Goal: Register for event/course

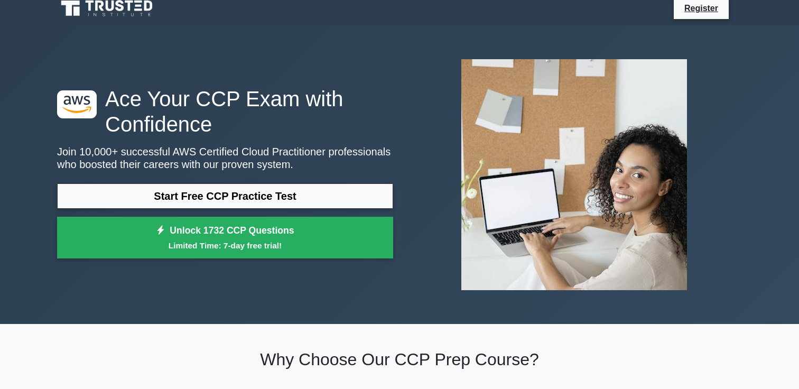
scroll to position [12, 0]
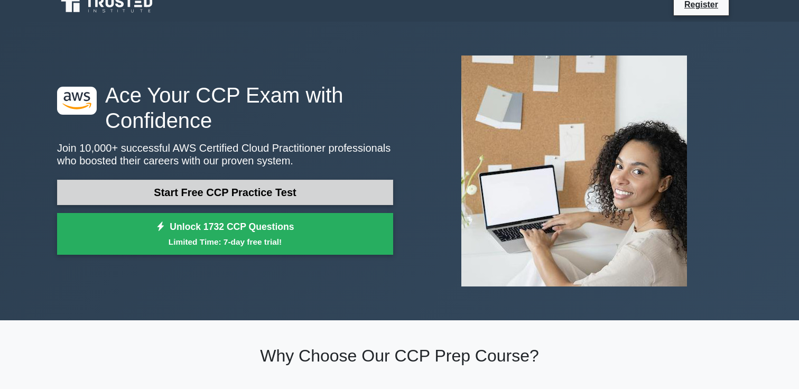
click at [333, 202] on link "Start Free CCP Practice Test" at bounding box center [225, 192] width 336 height 25
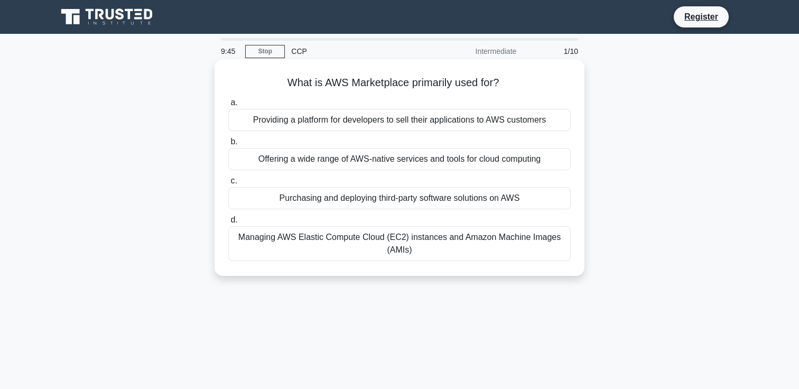
click at [495, 116] on div "Providing a platform for developers to sell their applications to AWS customers" at bounding box center [399, 120] width 342 height 22
click at [228, 106] on input "a. Providing a platform for developers to sell their applications to AWS custom…" at bounding box center [228, 102] width 0 height 7
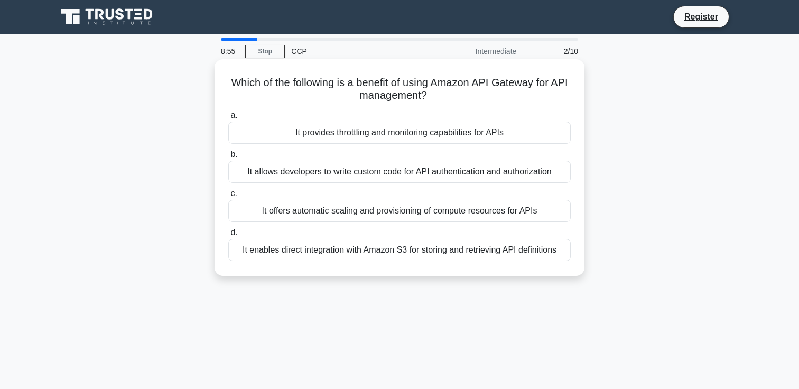
click at [450, 132] on div "It provides throttling and monitoring capabilities for APIs" at bounding box center [399, 133] width 342 height 22
click at [228, 119] on input "a. It provides throttling and monitoring capabilities for APIs" at bounding box center [228, 115] width 0 height 7
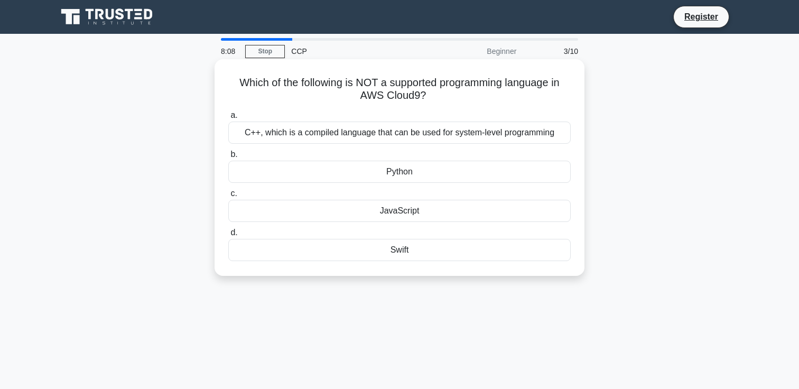
click at [360, 253] on div "Swift" at bounding box center [399, 250] width 342 height 22
click at [228, 236] on input "d. Swift" at bounding box center [228, 232] width 0 height 7
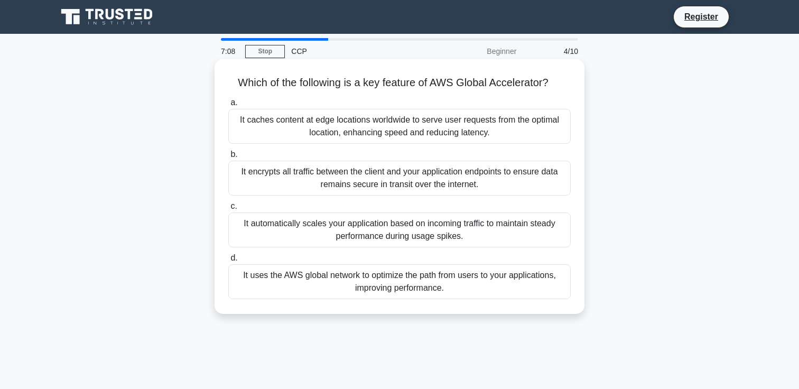
click at [453, 285] on div "It uses the AWS global network to optimize the path from users to your applicat…" at bounding box center [399, 281] width 342 height 35
click at [228, 262] on input "d. It uses the AWS global network to optimize the path from users to your appli…" at bounding box center [228, 258] width 0 height 7
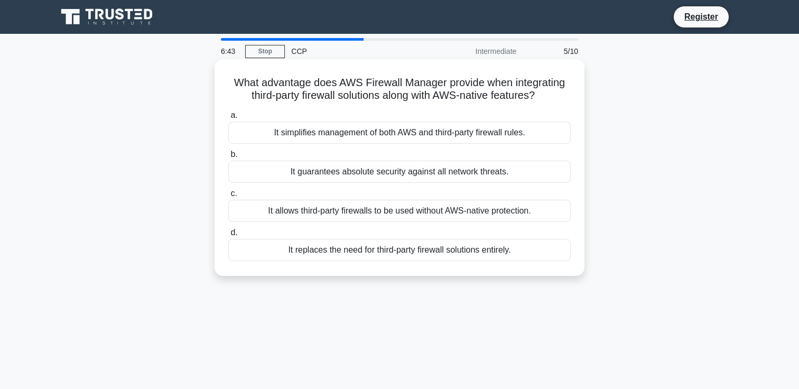
click at [515, 132] on div "It simplifies management of both AWS and third-party firewall rules." at bounding box center [399, 133] width 342 height 22
click at [228, 119] on input "a. It simplifies management of both AWS and third-party firewall rules." at bounding box center [228, 115] width 0 height 7
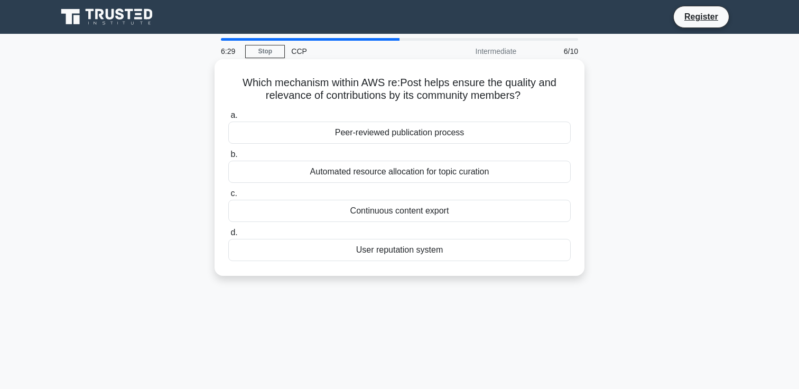
click at [535, 134] on div "Peer-reviewed publication process" at bounding box center [399, 133] width 342 height 22
click at [228, 119] on input "a. Peer-reviewed publication process" at bounding box center [228, 115] width 0 height 7
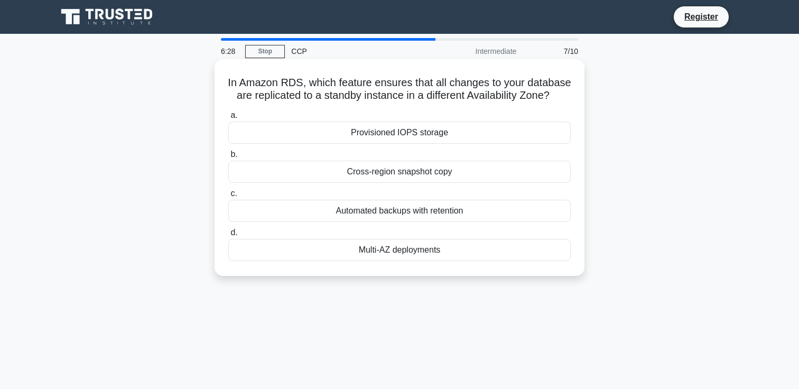
click at [496, 211] on div "Automated backups with retention" at bounding box center [399, 211] width 342 height 22
click at [228, 197] on input "c. Automated backups with retention" at bounding box center [228, 193] width 0 height 7
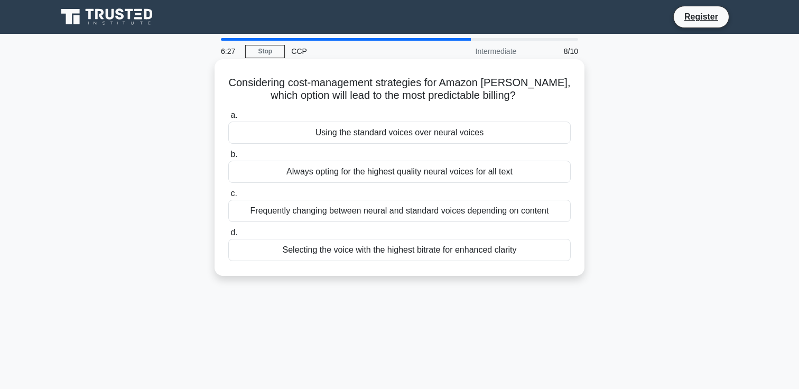
click at [513, 141] on div "Using the standard voices over neural voices" at bounding box center [399, 133] width 342 height 22
click at [228, 119] on input "a. Using the standard voices over neural voices" at bounding box center [228, 115] width 0 height 7
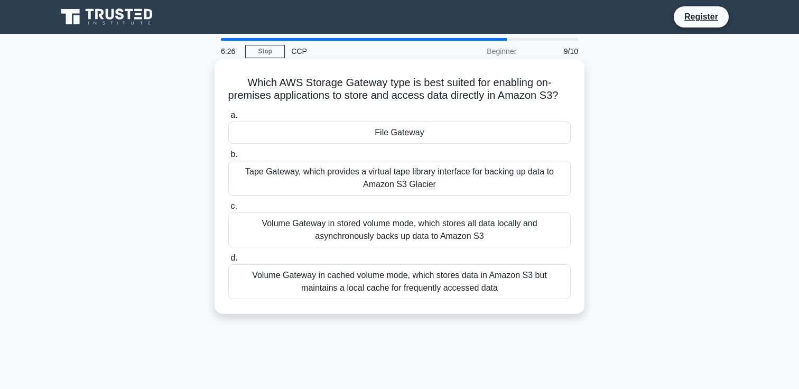
click at [483, 202] on label "c. Volume Gateway in stored volume mode, which stores all data locally and asyn…" at bounding box center [399, 224] width 342 height 48
click at [228, 203] on input "c. Volume Gateway in stored volume mode, which stores all data locally and asyn…" at bounding box center [228, 206] width 0 height 7
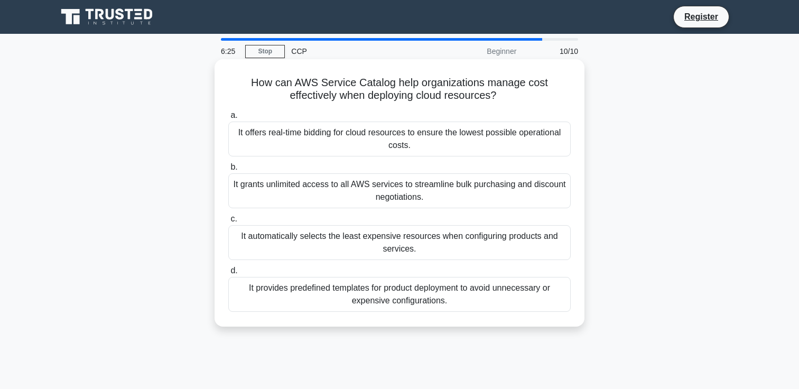
click at [511, 154] on div "It offers real-time bidding for cloud resources to ensure the lowest possible o…" at bounding box center [399, 139] width 342 height 35
click at [228, 119] on input "a. It offers real-time bidding for cloud resources to ensure the lowest possibl…" at bounding box center [228, 115] width 0 height 7
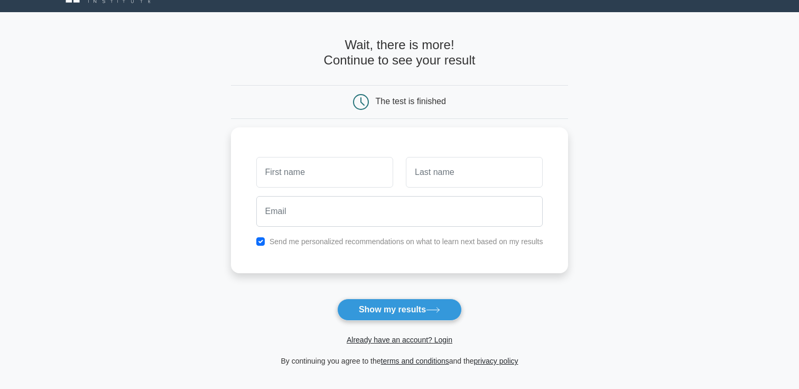
scroll to position [22, 0]
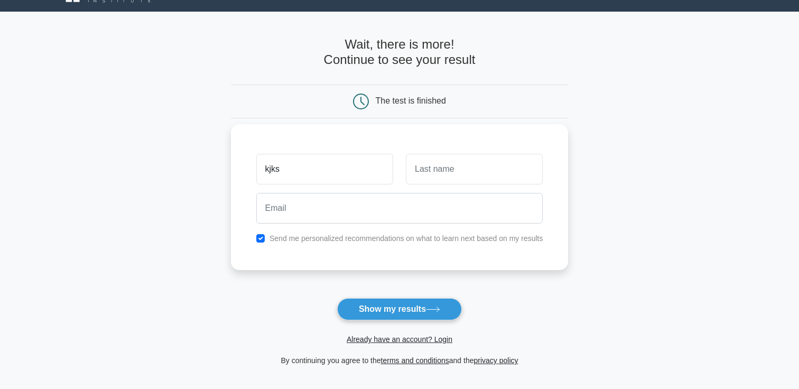
type input "kjks"
click at [503, 183] on input "text" at bounding box center [474, 169] width 137 height 31
type input "ks"
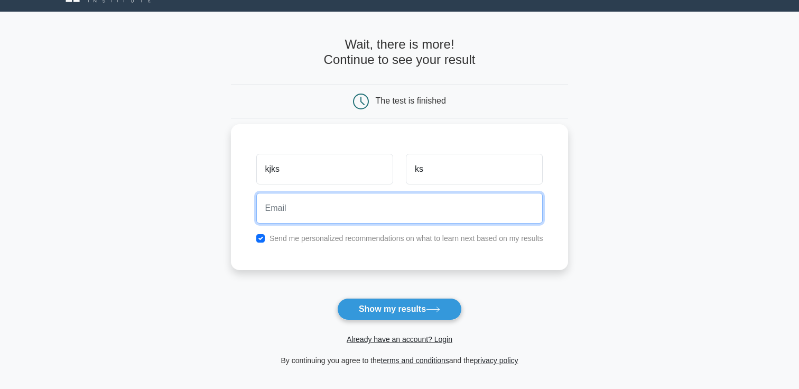
click at [455, 207] on input "email" at bounding box center [399, 208] width 287 height 31
type input "[EMAIL_ADDRESS][DOMAIN_NAME]"
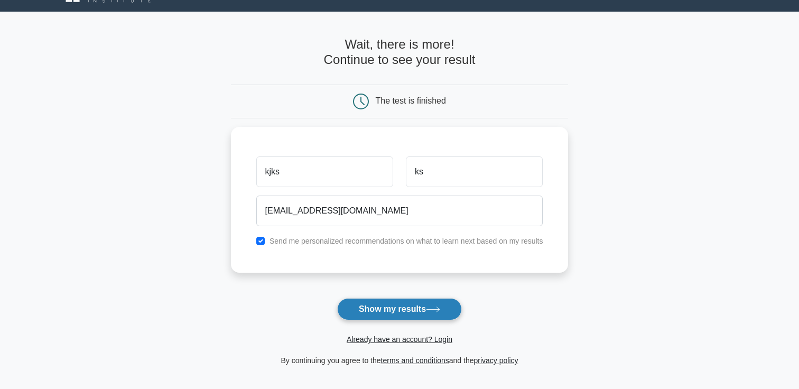
click at [361, 319] on button "Show my results" at bounding box center [399, 309] width 125 height 22
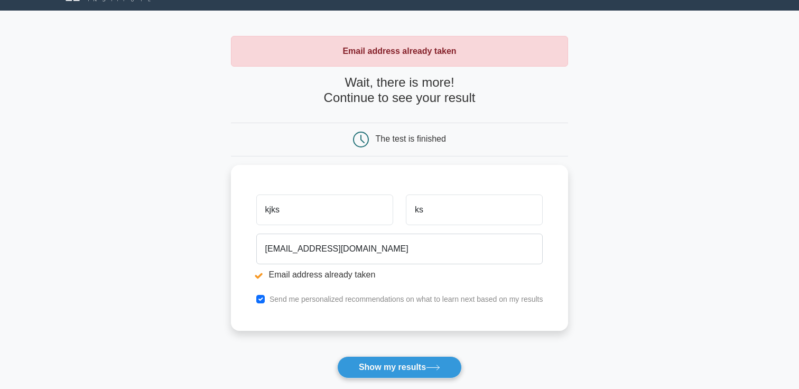
scroll to position [24, 0]
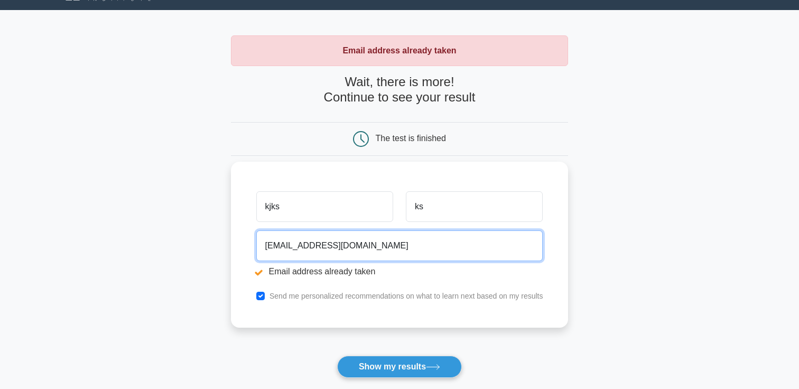
click at [289, 250] on input "Raku1@gmail.com" at bounding box center [399, 245] width 287 height 31
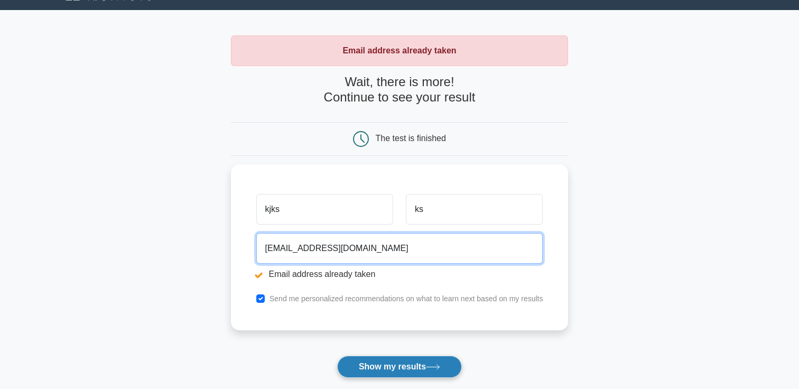
type input "Raku109292@gmail.com"
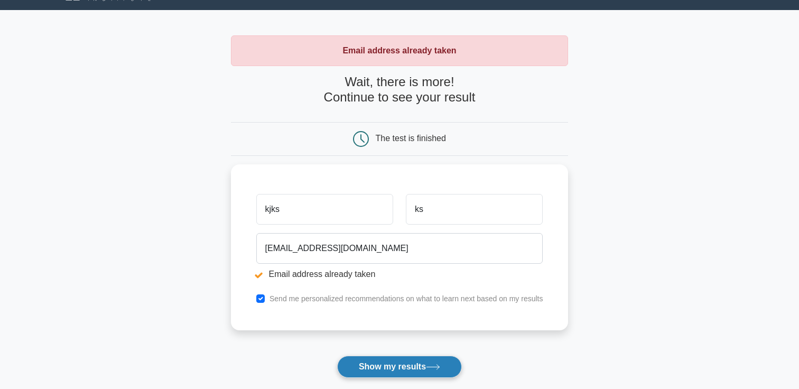
click at [352, 358] on button "Show my results" at bounding box center [399, 367] width 125 height 22
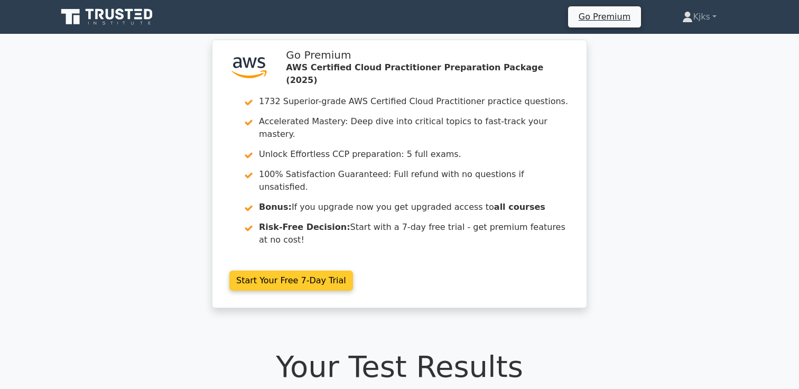
click at [329, 271] on link "Start Your Free 7-Day Trial" at bounding box center [291, 281] width 124 height 20
